Goal: Task Accomplishment & Management: Use online tool/utility

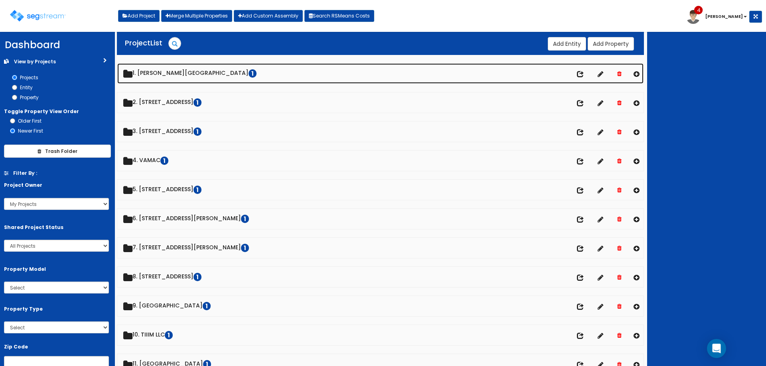
click at [175, 78] on link "1. Kennedy House Apartments 1" at bounding box center [380, 73] width 526 height 20
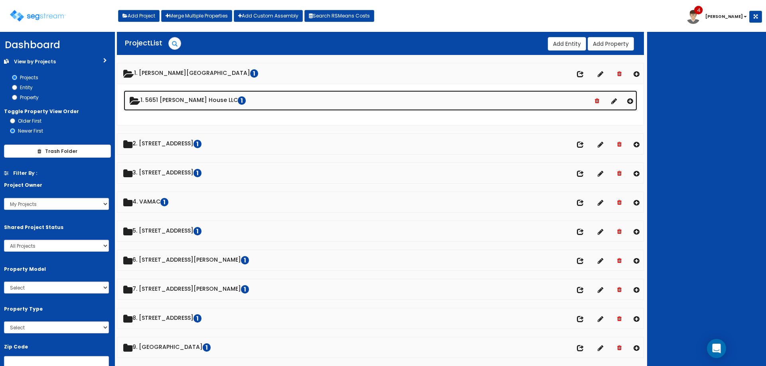
click at [182, 107] on link "1. 5651 Kennedy House LLC 1" at bounding box center [380, 101] width 513 height 20
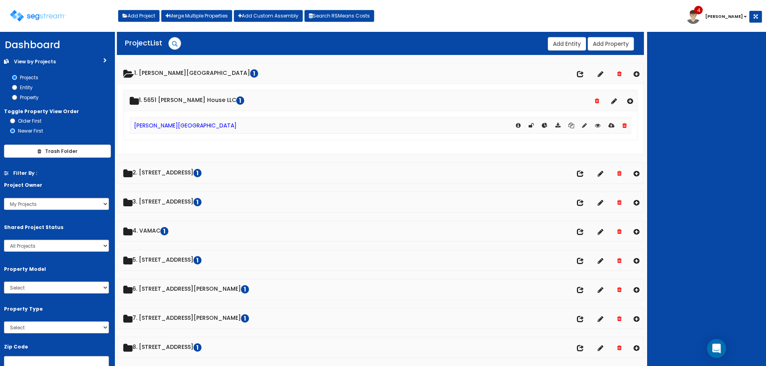
drag, startPoint x: 184, startPoint y: 117, endPoint x: 185, endPoint y: 124, distance: 6.9
click at [184, 118] on div "[PERSON_NAME][GEOGRAPHIC_DATA]" at bounding box center [380, 125] width 501 height 17
click at [185, 124] on link "[PERSON_NAME][GEOGRAPHIC_DATA]" at bounding box center [185, 126] width 102 height 8
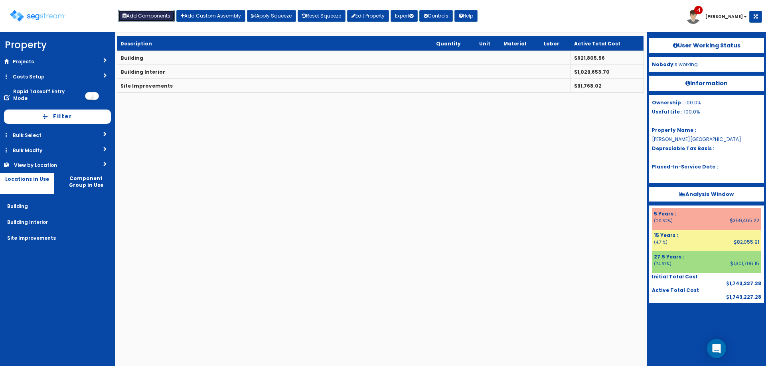
click at [156, 12] on button "Add Components" at bounding box center [146, 16] width 57 height 12
select select "15Y"
select select "default"
select select "27"
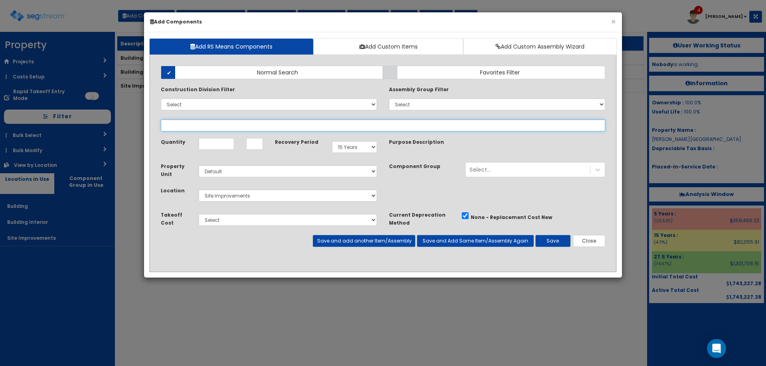
select select
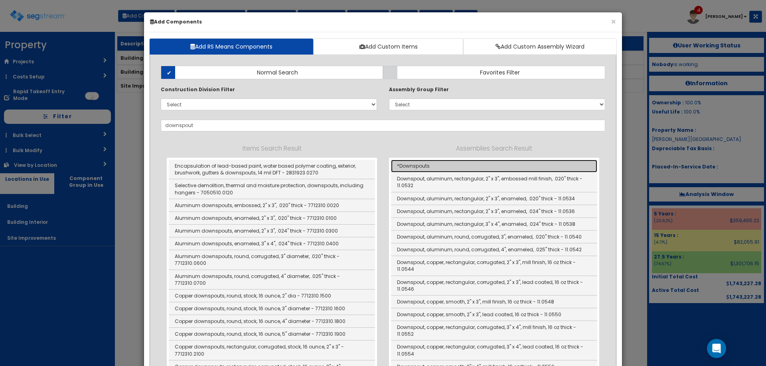
click at [445, 171] on link "*Downspouts" at bounding box center [494, 166] width 206 height 13
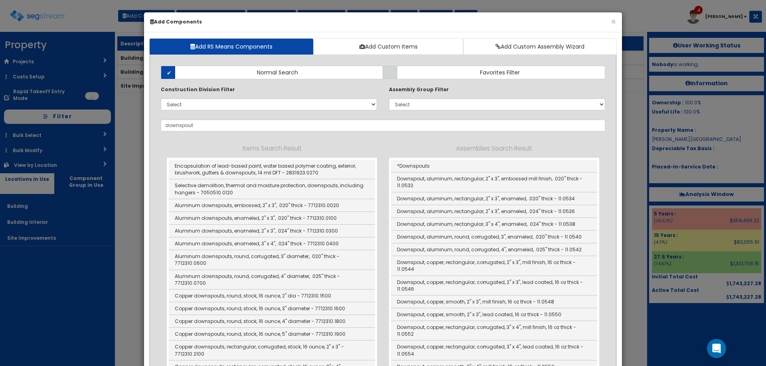
type input "*Downspouts"
checkbox input "true"
type input "LF"
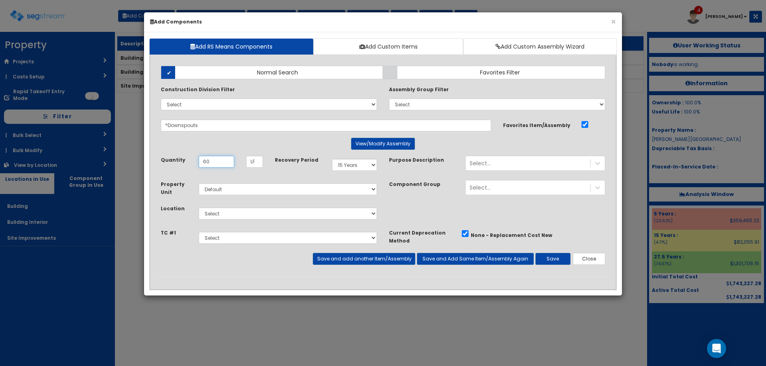
type input "60"
click at [349, 165] on select "Select 5 Years 7 Years 9 Years 10 Years 15 Years 15 Year QLI 15 Year QRP 15 Yea…" at bounding box center [354, 165] width 45 height 12
select select "275Y"
click at [332, 159] on select "Select 5 Years 7 Years 9 Years 10 Years 15 Years 15 Year QLI 15 Year QRP 15 Yea…" at bounding box center [354, 165] width 45 height 12
click at [230, 211] on select "Select Building Building Interior Site Improvements Add Additional Location" at bounding box center [288, 214] width 178 height 12
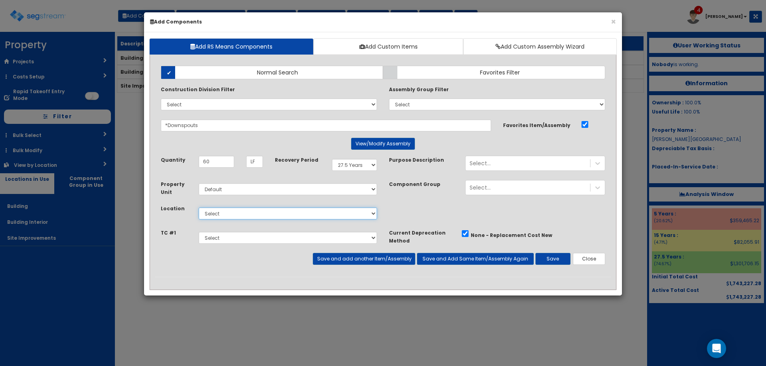
select select "6"
click at [199, 208] on select "Select Building Building Interior Site Improvements Add Additional Location" at bounding box center [288, 214] width 178 height 12
click at [549, 260] on button "Save" at bounding box center [552, 259] width 35 height 12
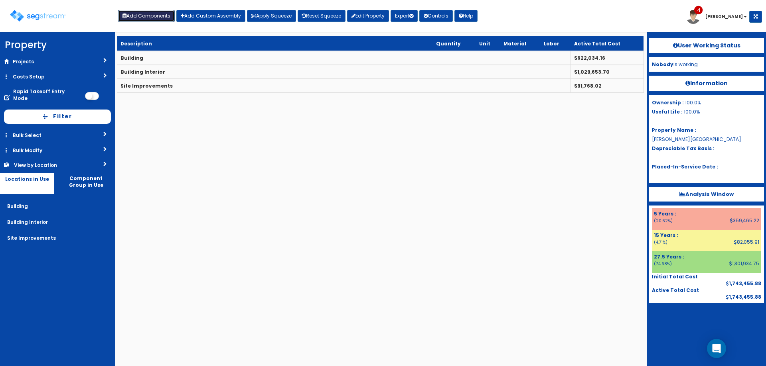
click at [149, 16] on button "Add Components" at bounding box center [146, 16] width 57 height 12
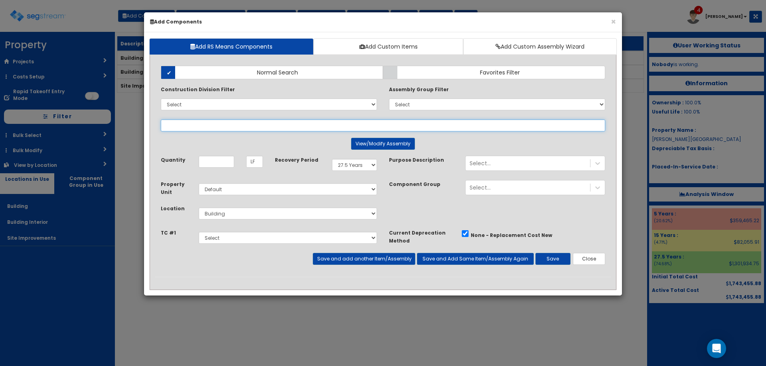
select select
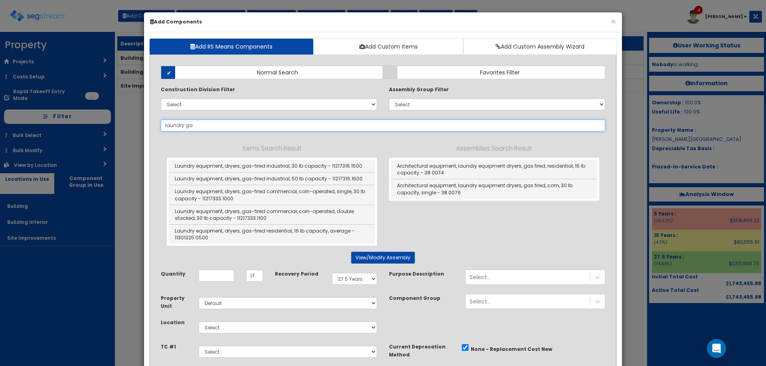
drag, startPoint x: 192, startPoint y: 127, endPoint x: 96, endPoint y: 135, distance: 96.8
click at [101, 135] on div "× Add Components Add RS Means Components Add Custom Items Add Custom Assembly W…" at bounding box center [383, 183] width 766 height 366
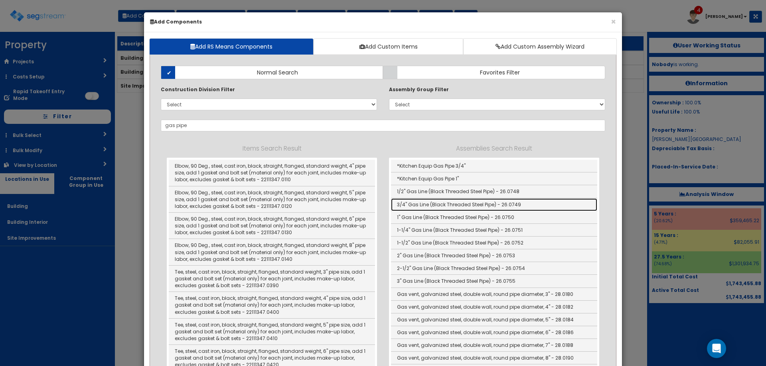
drag, startPoint x: 420, startPoint y: 204, endPoint x: 382, endPoint y: 185, distance: 41.7
click at [420, 205] on link "3/4" Gas Line (Black Threaded Steel Pipe) - 26.0749" at bounding box center [494, 205] width 206 height 13
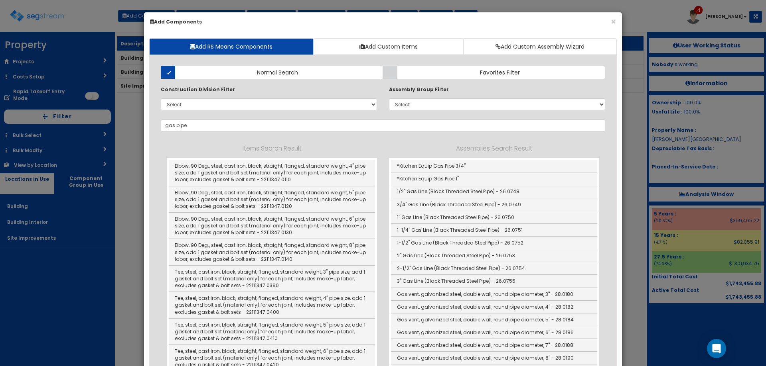
type input "3/4" Gas Line (Black Threaded Steel Pipe) - 26.0749"
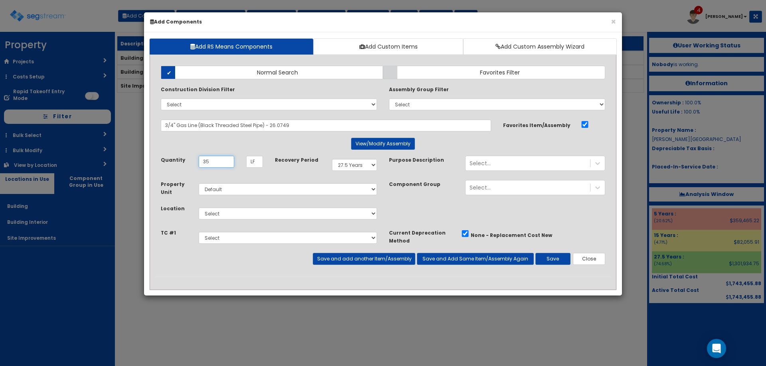
type input "35"
drag, startPoint x: 353, startPoint y: 152, endPoint x: 359, endPoint y: 168, distance: 17.3
click at [355, 158] on div "Add Items Add Assemblies Both Normal Search Select" at bounding box center [383, 168] width 456 height 217
click at [359, 168] on select "Select 5 Years 7 Years 9 Years 10 Years 15 Years 15 Year QLI 15 Year QRP 15 Yea…" at bounding box center [354, 165] width 45 height 12
select select "5Y"
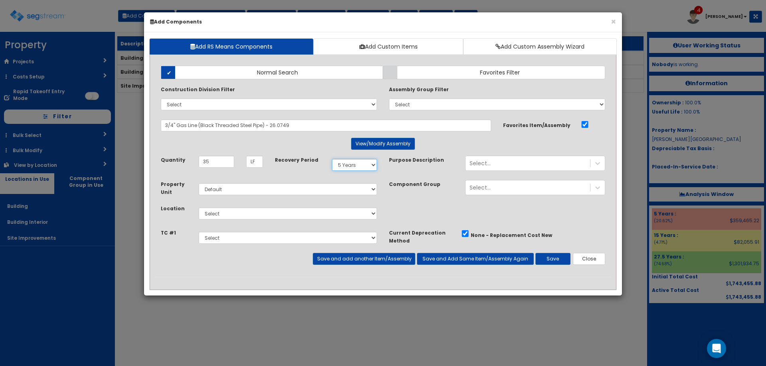
click at [332, 159] on select "Select 5 Years 7 Years 9 Years 10 Years 15 Years 15 Year QLI 15 Year QRP 15 Yea…" at bounding box center [354, 165] width 45 height 12
click at [236, 212] on select "Select Building Building Interior Site Improvements Add Additional Location" at bounding box center [288, 214] width 178 height 12
select select "7"
click at [199, 208] on select "Select Building Building Interior Site Improvements Add Additional Location" at bounding box center [288, 214] width 178 height 12
drag, startPoint x: 510, startPoint y: 157, endPoint x: 512, endPoint y: 161, distance: 5.2
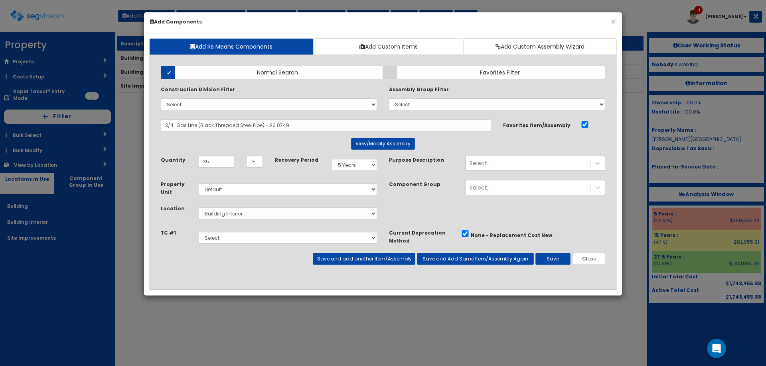
click at [510, 157] on div "Select..." at bounding box center [535, 163] width 140 height 15
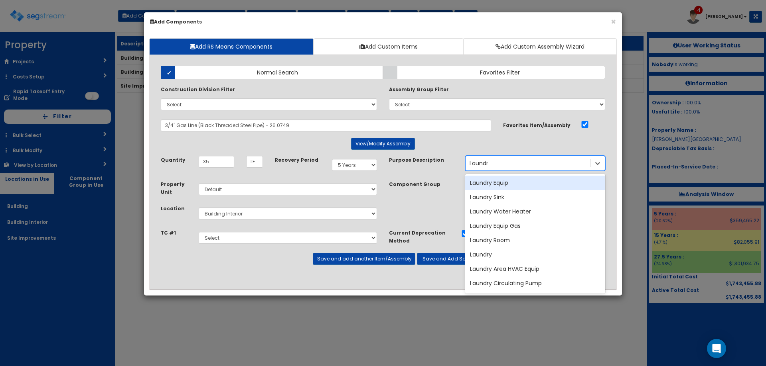
type input "Laundry"
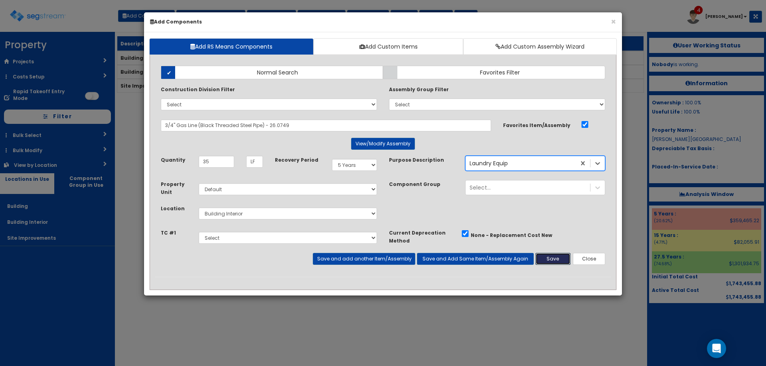
click at [563, 258] on button "Save" at bounding box center [552, 259] width 35 height 12
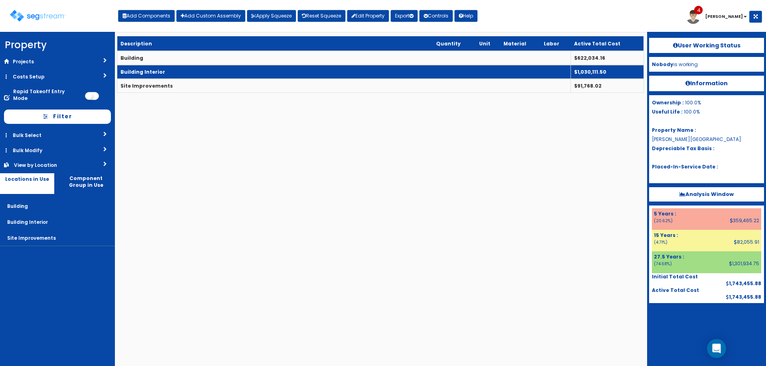
click at [151, 69] on b "Building Interior" at bounding box center [142, 72] width 45 height 7
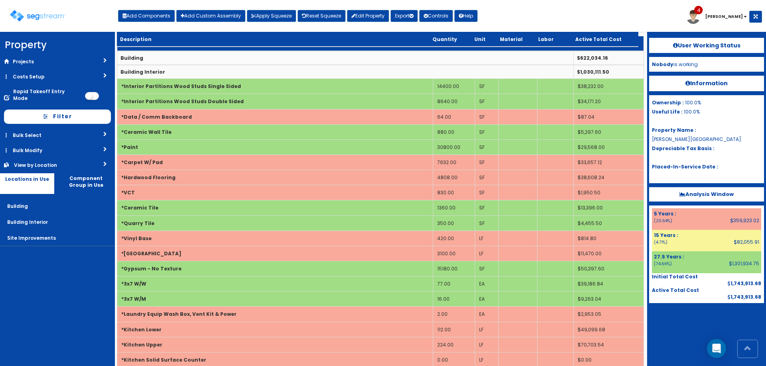
scroll to position [920, 0]
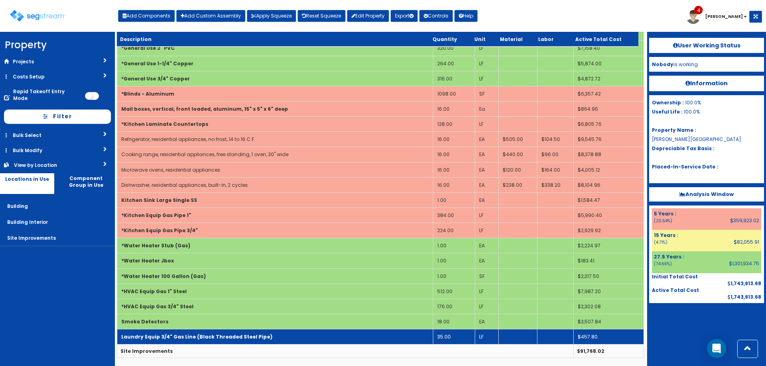
drag, startPoint x: 183, startPoint y: 334, endPoint x: 187, endPoint y: 331, distance: 5.1
click at [184, 334] on b "Laundry Equip 3/4" Gas Line (Black Threaded Steel Pipe)" at bounding box center [196, 337] width 151 height 7
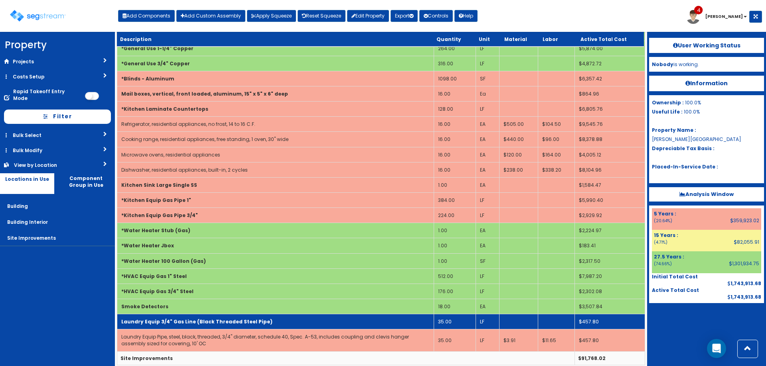
scroll to position [943, 0]
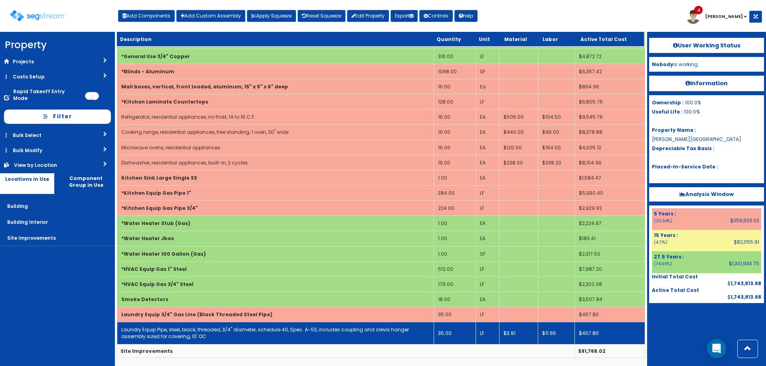
click at [183, 332] on link "Laundry Equip Pipe, steel, black, threaded, 3/4" diameter, schedule 40, Spec. A…" at bounding box center [265, 334] width 288 height 14
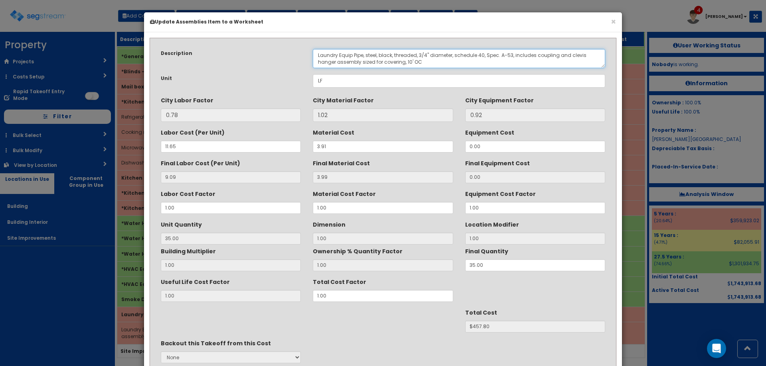
drag, startPoint x: 351, startPoint y: 53, endPoint x: 389, endPoint y: 12, distance: 56.5
click at [352, 54] on textarea "Laundry Equip Pipe, steel, black, threaded, 3/4" diameter, schedule 40, Spec. A…" at bounding box center [459, 58] width 292 height 19
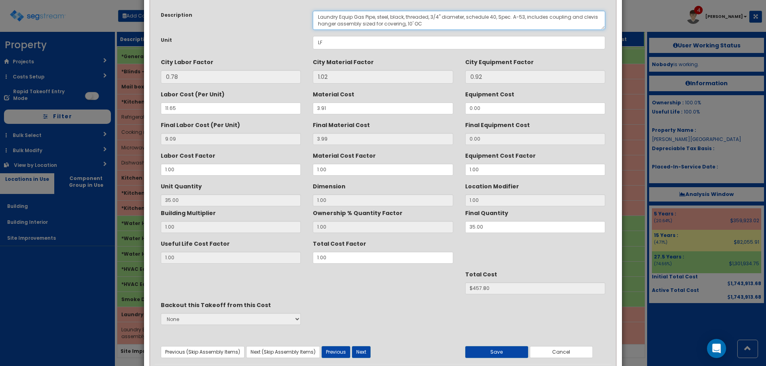
scroll to position [67, 0]
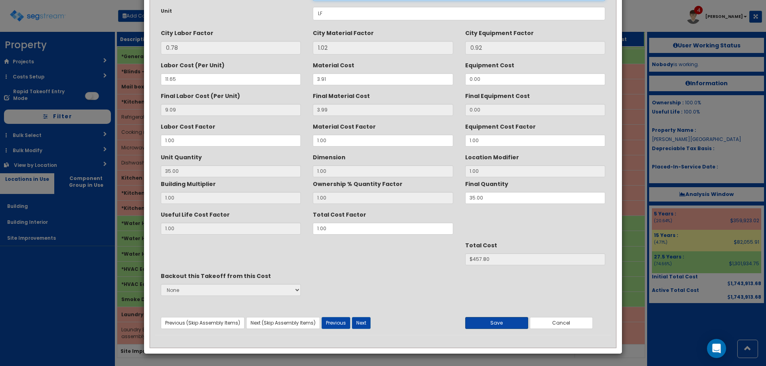
type textarea "Laundry Equip Gas Pipe, steel, black, threaded, 3/4" diameter, schedule 40, Spe…"
click at [516, 319] on button "Save" at bounding box center [496, 323] width 63 height 12
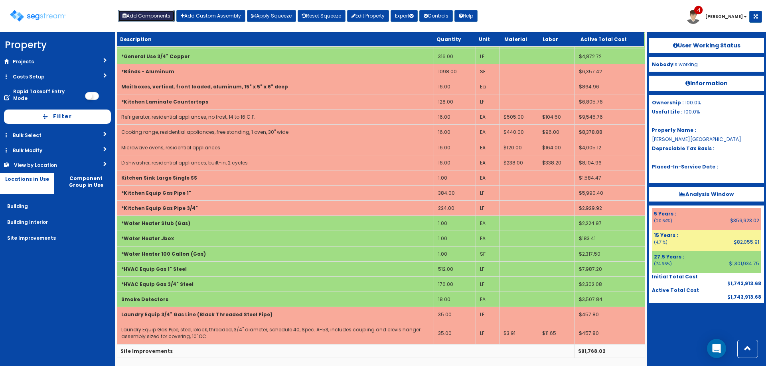
drag, startPoint x: 144, startPoint y: 14, endPoint x: 288, endPoint y: 158, distance: 203.0
click at [144, 14] on button "Add Components" at bounding box center [146, 16] width 57 height 12
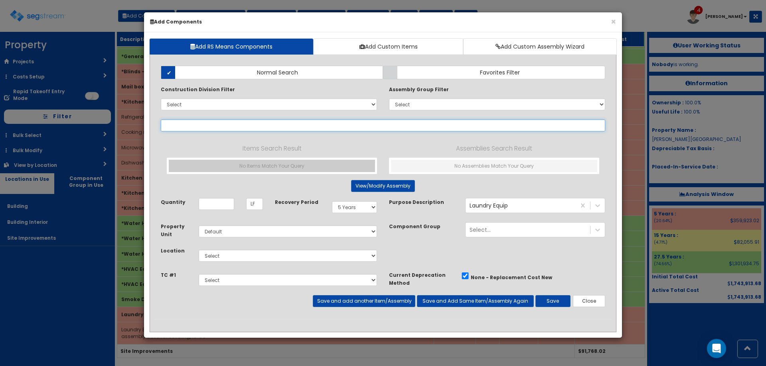
select select
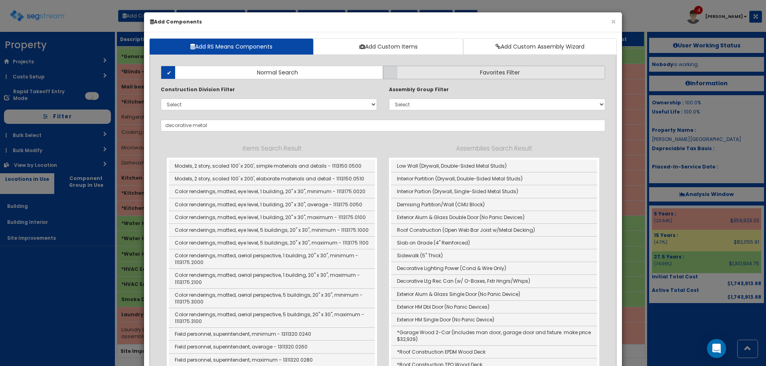
click at [465, 69] on label "Favorites Filter" at bounding box center [494, 73] width 222 height 14
click at [0, 0] on input "Favorites Filter" at bounding box center [0, 0] width 0 height 0
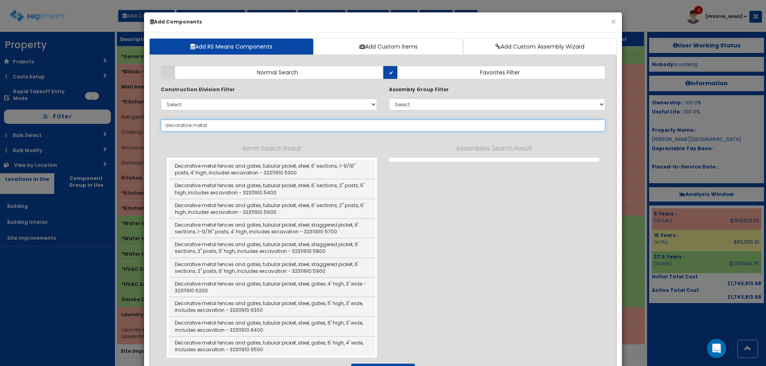
drag, startPoint x: 217, startPoint y: 126, endPoint x: 160, endPoint y: 118, distance: 58.0
click at [160, 118] on div "Add Items Add Assemblies Both Normal Search Select" at bounding box center [383, 281] width 456 height 443
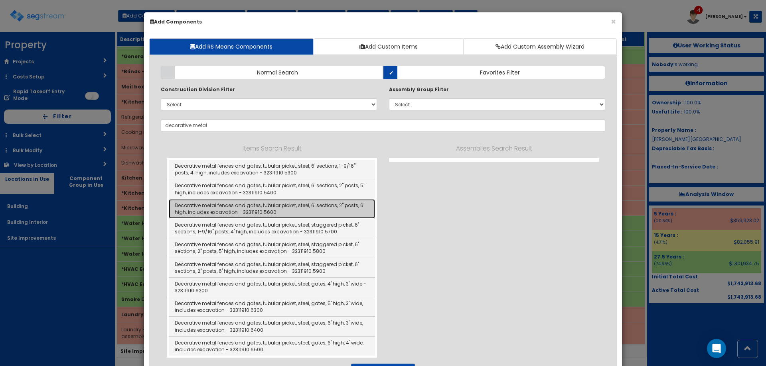
click at [268, 203] on link "Decorative metal fences and gates, tubular picket, steel, 6' sections, 2" posts…" at bounding box center [272, 209] width 206 height 20
type input "Decorative metal fences and gates, tubular picket, steel, 6' sections, 2" posts…"
checkbox input "false"
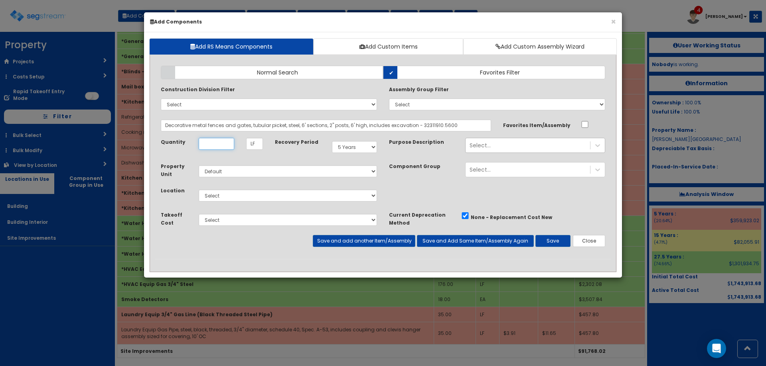
scroll to position [0, 0]
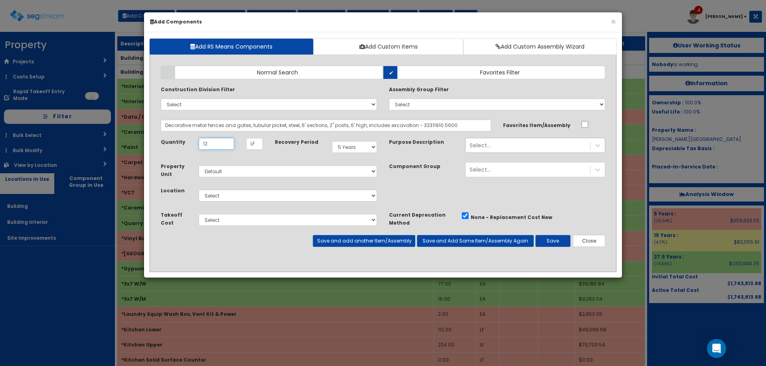
type input "12"
click at [218, 197] on select "Select Building Building Interior Site Improvements Add Additional Location" at bounding box center [288, 196] width 178 height 12
select select "27"
click at [199, 190] on select "Select Building Building Interior Site Improvements Add Additional Location" at bounding box center [288, 196] width 178 height 12
click at [364, 147] on select "Select 5 Years 7 Years 9 Years 10 Years 15 Years 15 Year QLI 15 Year QRP 15 Yea…" at bounding box center [354, 147] width 45 height 12
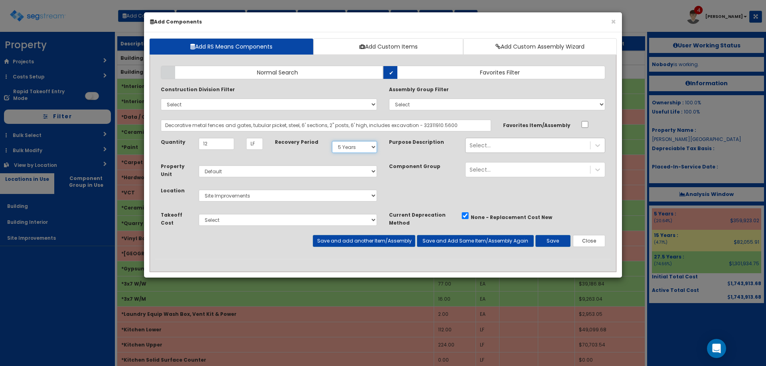
select select "15Y"
click at [332, 141] on select "Select 5 Years 7 Years 9 Years 10 Years 15 Years 15 Year QLI 15 Year QRP 15 Yea…" at bounding box center [354, 147] width 45 height 12
click at [546, 243] on button "Save" at bounding box center [552, 241] width 35 height 12
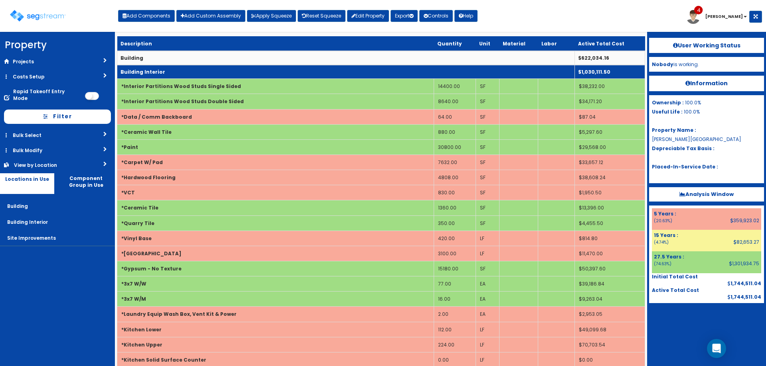
click at [219, 71] on td "Building Interior" at bounding box center [345, 72] width 457 height 14
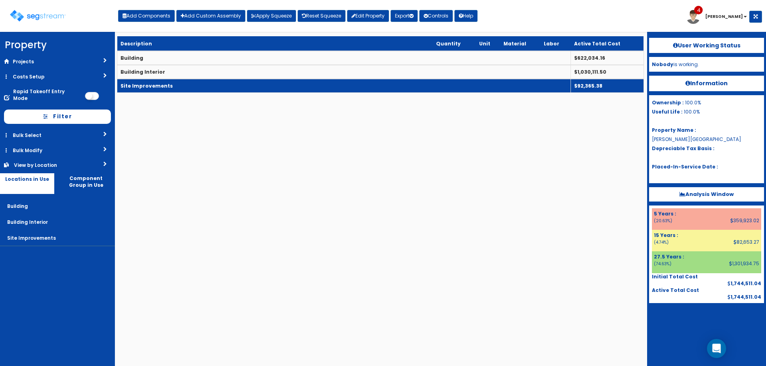
click at [217, 88] on td "Site Improvements" at bounding box center [343, 86] width 453 height 14
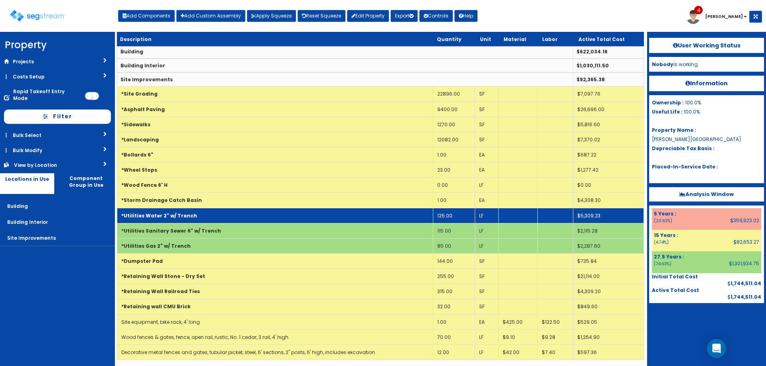
scroll to position [8, 0]
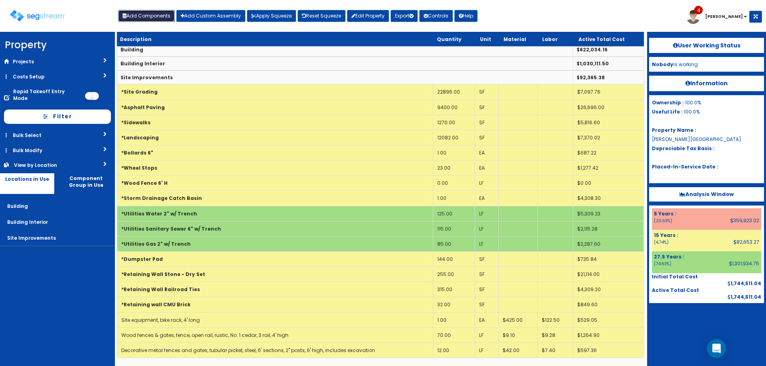
click at [158, 14] on button "Add Components" at bounding box center [146, 16] width 57 height 12
select select
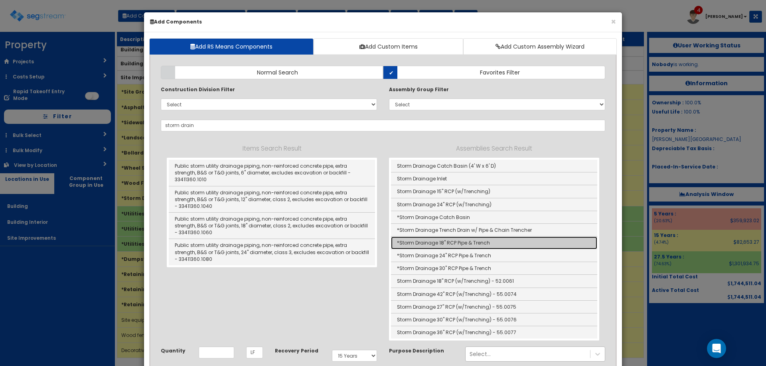
click at [469, 242] on link "*Storm Drainage 18" RCP Pipe & Trench" at bounding box center [494, 243] width 206 height 13
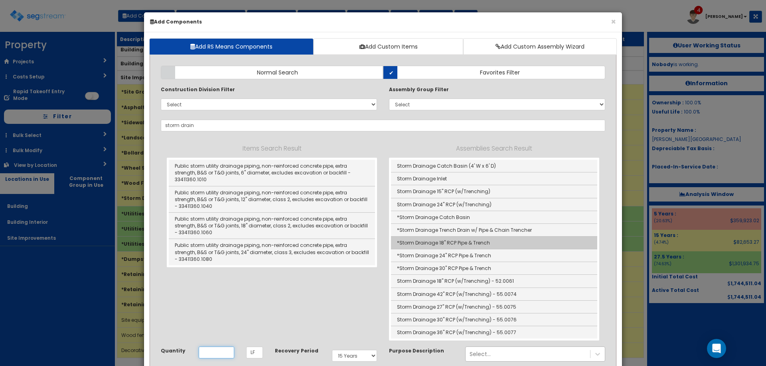
type input "*Storm Drainage 18" RCP Pipe & Trench"
checkbox input "true"
type input "EA"
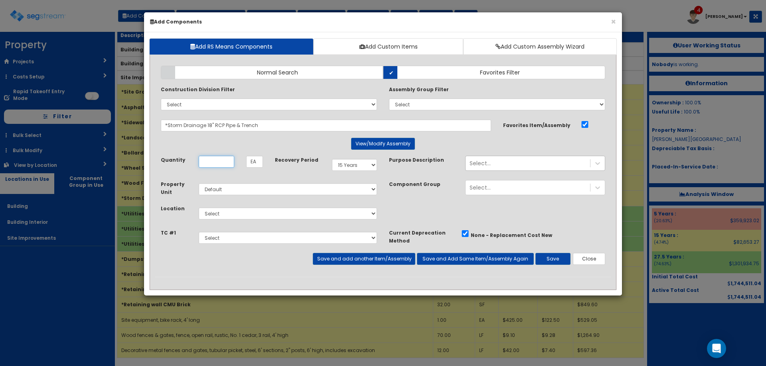
scroll to position [0, 0]
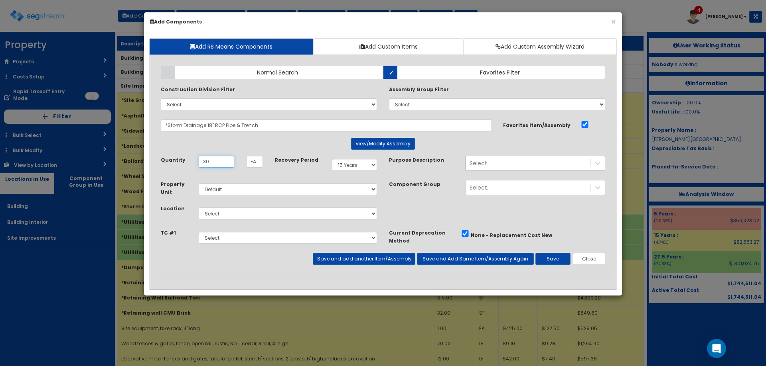
type input "30"
click at [252, 213] on select "Select Building Building Interior Site Improvements Add Additional Location" at bounding box center [288, 214] width 178 height 12
select select "27"
click at [199, 208] on select "Select Building Building Interior Site Improvements Add Additional Location" at bounding box center [288, 214] width 178 height 12
click at [557, 262] on button "Save" at bounding box center [552, 259] width 35 height 12
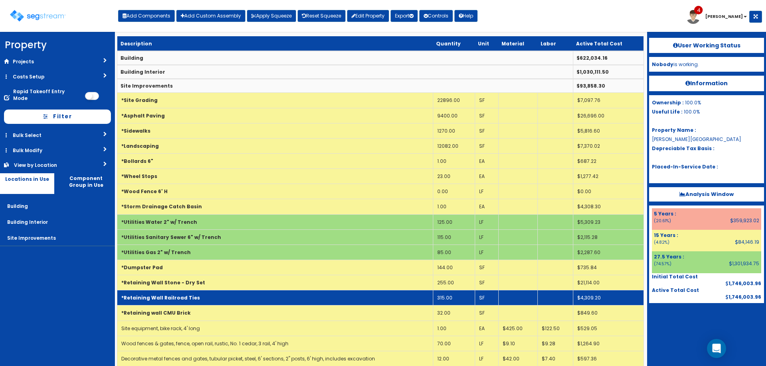
click at [305, 299] on td "*Retaining Wall Railroad Ties" at bounding box center [275, 298] width 316 height 15
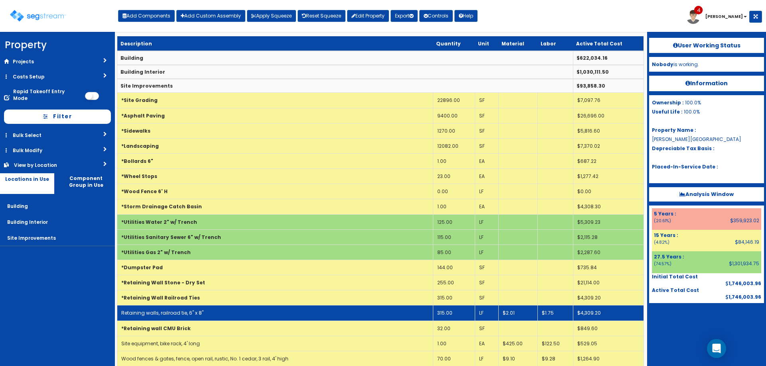
click at [484, 312] on td "LF" at bounding box center [487, 313] width 24 height 15
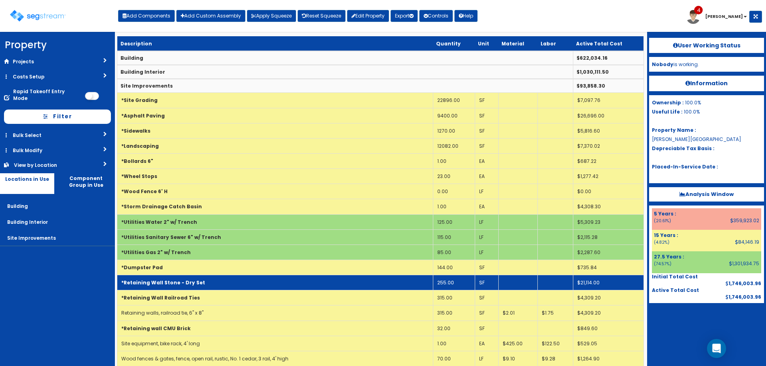
click at [484, 284] on td "SF" at bounding box center [487, 283] width 24 height 15
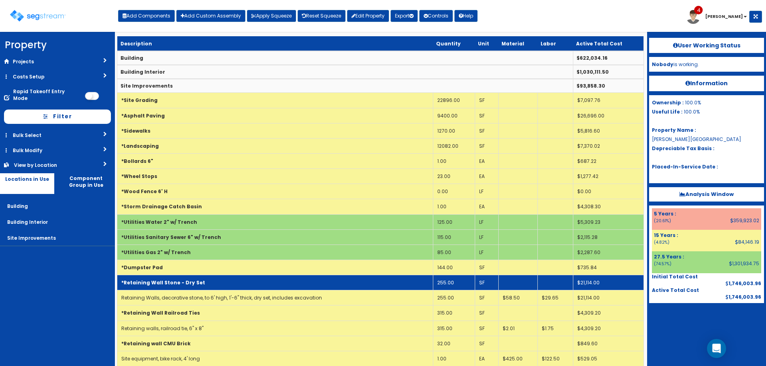
click at [282, 284] on td "*Retaining Wall Stone - Dry Set" at bounding box center [275, 283] width 316 height 15
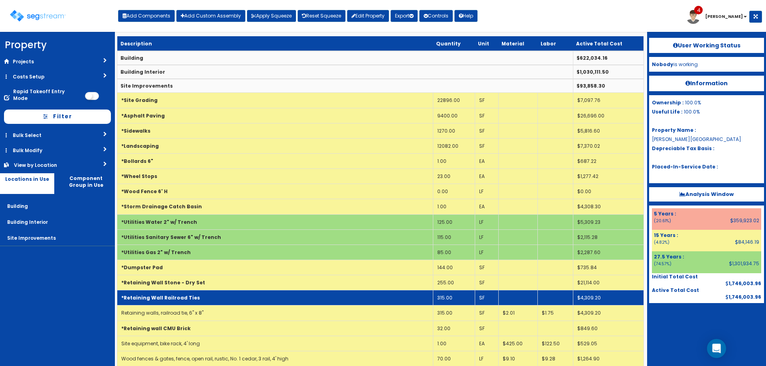
click at [264, 300] on td "*Retaining Wall Railroad Ties" at bounding box center [275, 298] width 316 height 15
click at [264, 301] on td "*Retaining Wall Railroad Ties" at bounding box center [275, 298] width 316 height 15
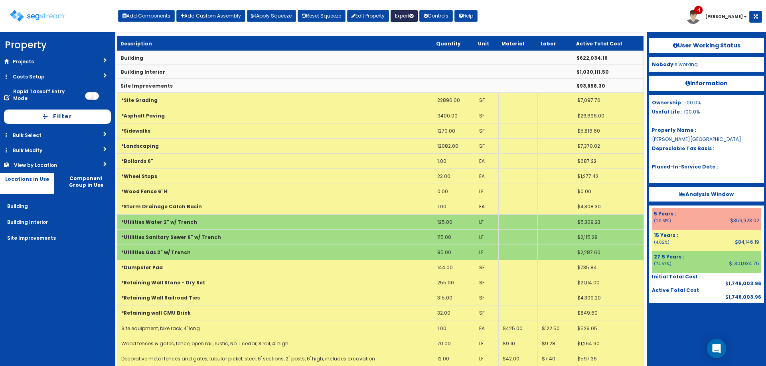
drag, startPoint x: 412, startPoint y: 15, endPoint x: 404, endPoint y: 36, distance: 22.6
click at [411, 16] on button "Export" at bounding box center [403, 16] width 27 height 12
click at [404, 36] on link "Engineering Report(xlsx)" at bounding box center [430, 33] width 79 height 16
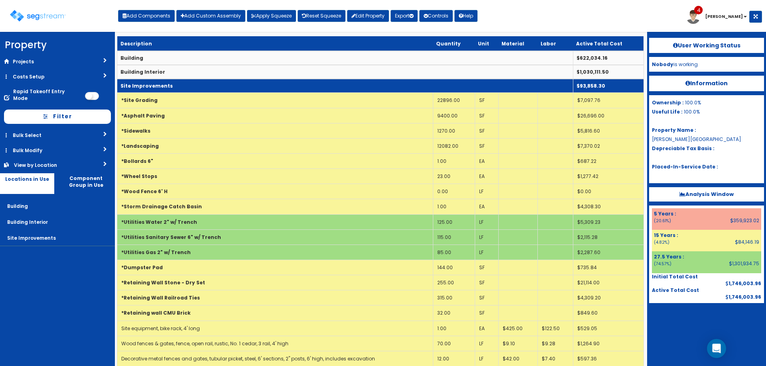
click at [226, 85] on td "Site Improvements" at bounding box center [345, 86] width 456 height 14
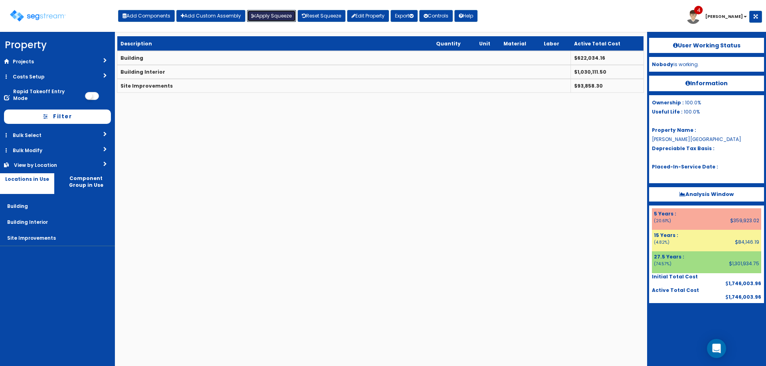
click at [275, 15] on button "Apply Squeeze" at bounding box center [271, 16] width 49 height 12
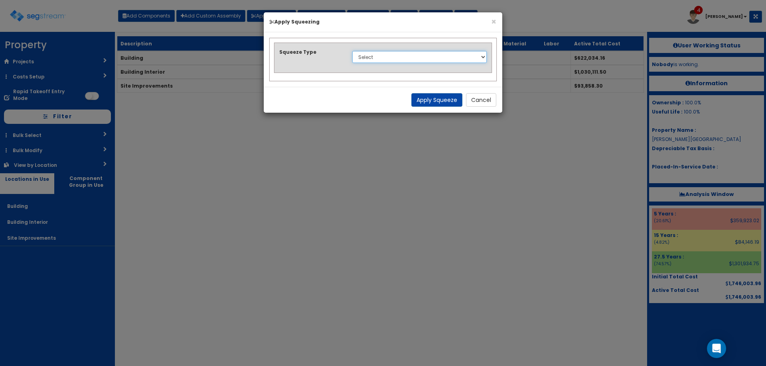
click at [379, 61] on select "Select 1. Squeeze Entire Worksheet 2. Squeeze by Takeoff Cost 3. Squeeze by Uni…" at bounding box center [419, 57] width 134 height 12
select select "squeeze_entire_takeoffsheet"
click at [352, 51] on select "Select 1. Squeeze Entire Worksheet 2. Squeeze by Takeoff Cost 3. Squeeze by Uni…" at bounding box center [419, 57] width 134 height 12
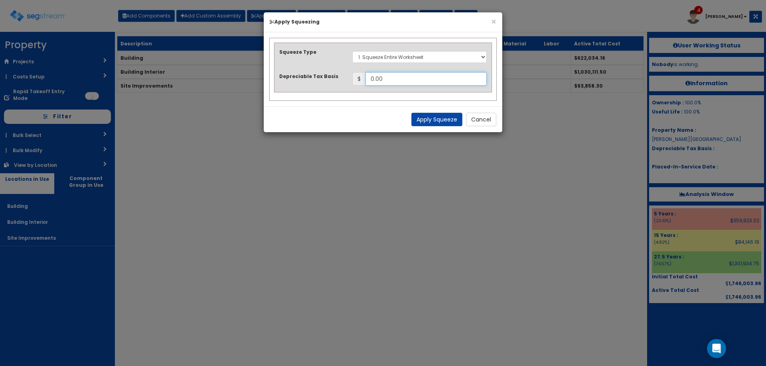
drag, startPoint x: 390, startPoint y: 77, endPoint x: 353, endPoint y: 69, distance: 37.5
click at [362, 74] on div "$ 0.00" at bounding box center [419, 79] width 134 height 14
type input "1,948,325.23"
click at [433, 119] on button "Apply Squeeze" at bounding box center [436, 120] width 51 height 14
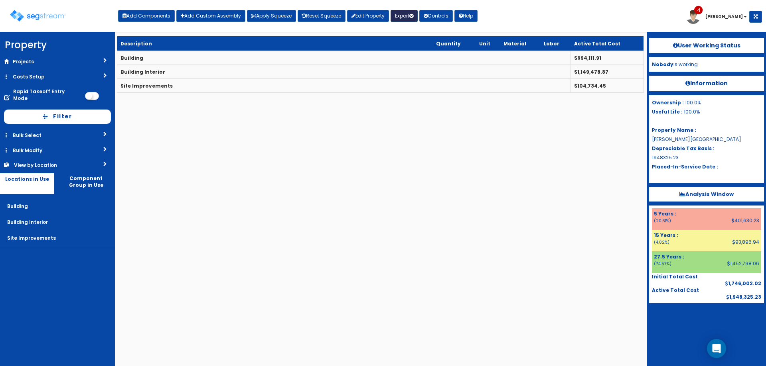
click at [401, 18] on button "Export" at bounding box center [403, 16] width 27 height 12
click at [404, 30] on link "Engineering Report(xlsx)" at bounding box center [430, 33] width 79 height 16
click at [369, 14] on link "Edit Property" at bounding box center [368, 16] width 42 height 12
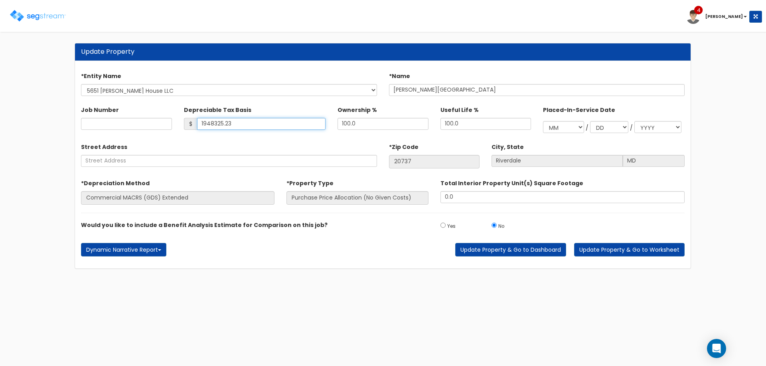
drag, startPoint x: 225, startPoint y: 125, endPoint x: 138, endPoint y: 129, distance: 87.8
click at [155, 130] on div "Job Number Depreciable Tax Basis $ 1948325.23 Ownership % 100.0" at bounding box center [382, 117] width 615 height 37
type input "908,216"
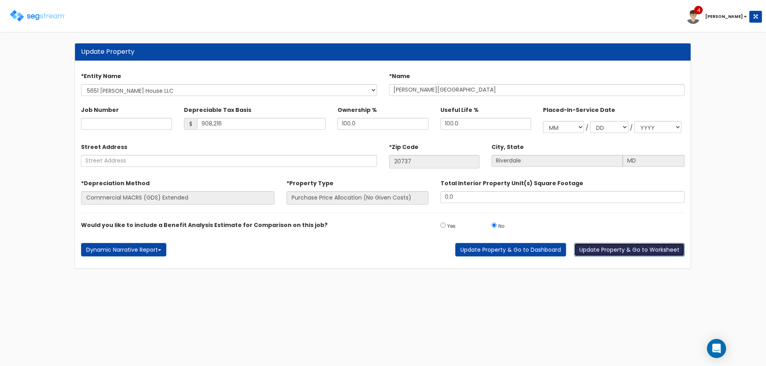
click at [625, 253] on button "Update Property & Go to Worksheet" at bounding box center [629, 250] width 110 height 14
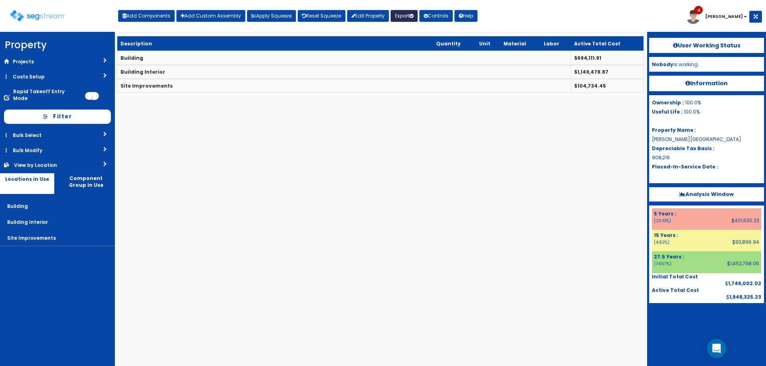
click at [404, 18] on button "Export" at bounding box center [403, 16] width 27 height 12
click at [406, 31] on link "Engineering Report(xlsx)" at bounding box center [430, 33] width 79 height 16
